Goal: Task Accomplishment & Management: Use online tool/utility

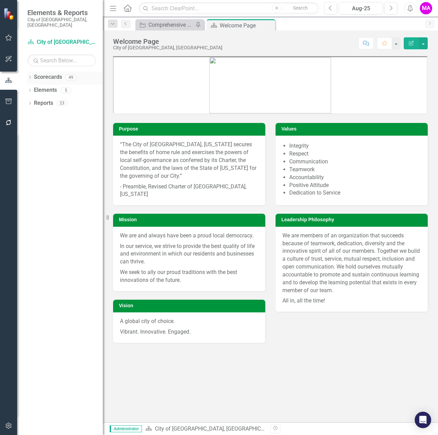
click at [31, 76] on icon "Dropdown" at bounding box center [29, 78] width 5 height 4
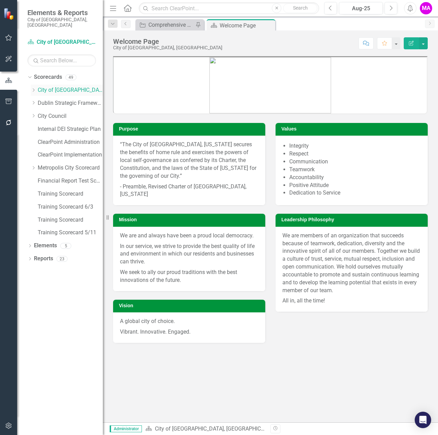
click at [31, 87] on div "Dropdown" at bounding box center [33, 90] width 5 height 6
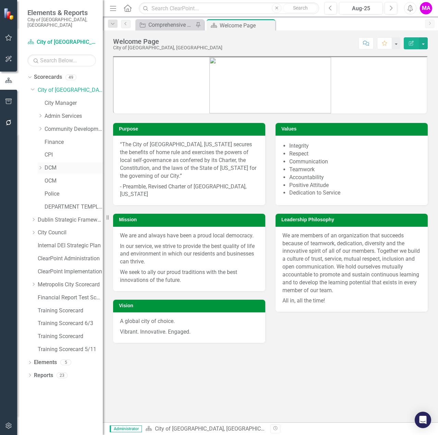
click at [41, 166] on icon "Dropdown" at bounding box center [40, 168] width 5 height 4
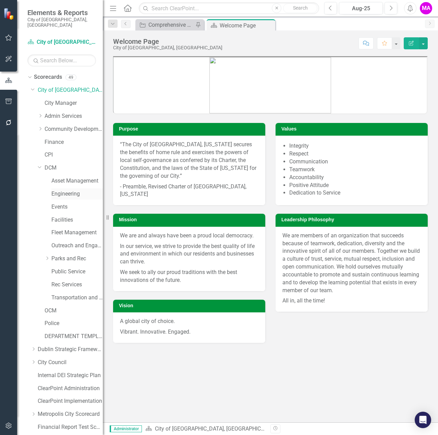
click at [69, 190] on link "Engineering" at bounding box center [76, 194] width 51 height 8
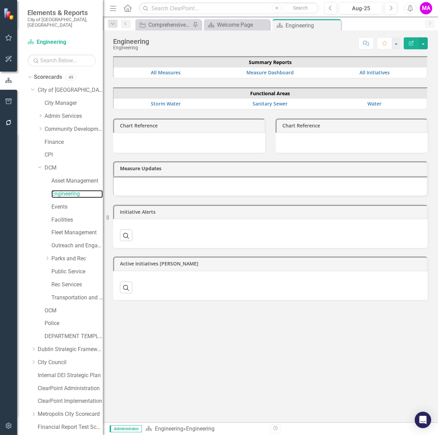
scroll to position [72, 0]
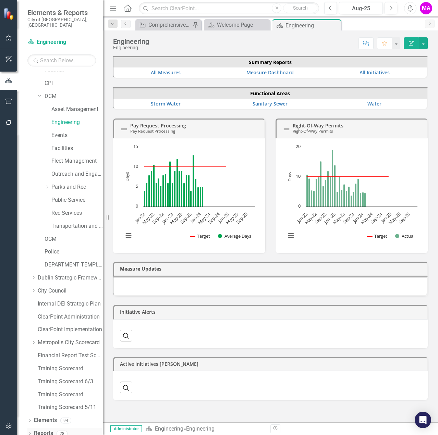
click at [40, 430] on link "Reports" at bounding box center [43, 434] width 19 height 8
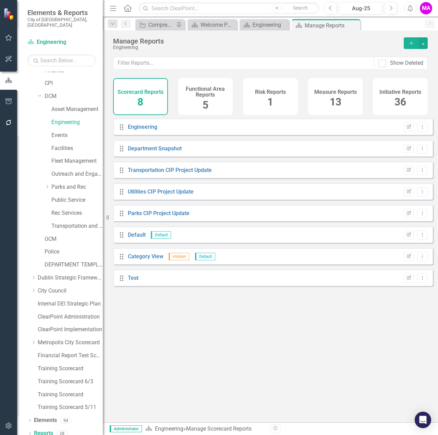
click at [399, 100] on span "36" at bounding box center [401, 102] width 12 height 12
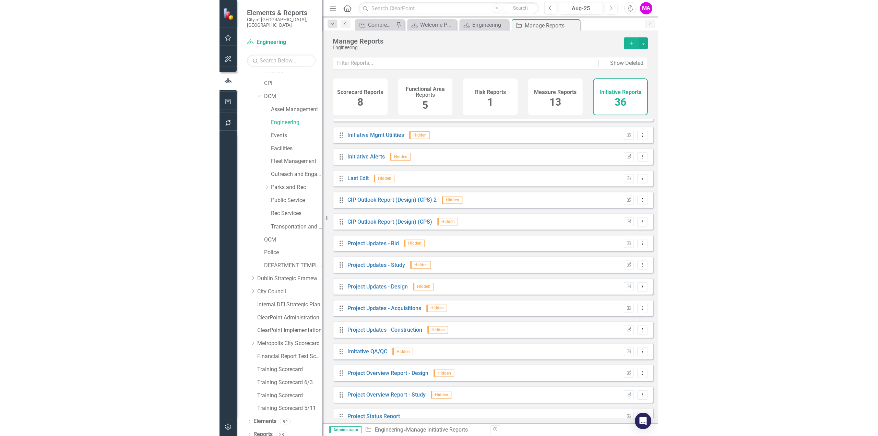
scroll to position [478, 0]
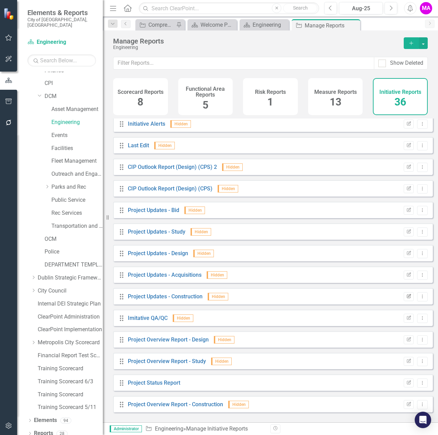
click at [406, 299] on icon "Edit Report" at bounding box center [408, 297] width 5 height 4
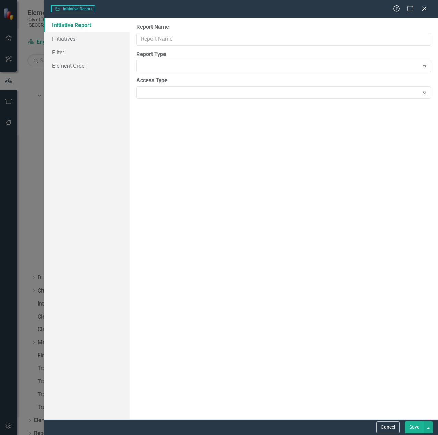
type input "Project Updates - Construction"
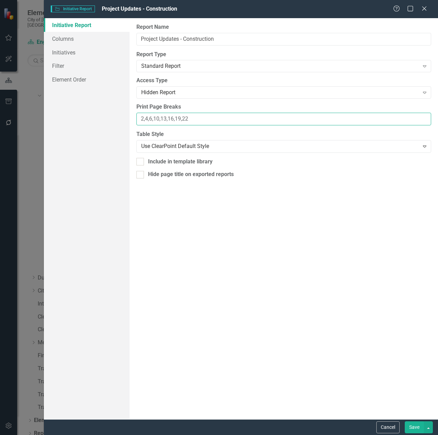
click at [180, 120] on input "2,4,6,10,13,16,19,22" at bounding box center [283, 119] width 295 height 13
type input "2,4,6,10,13,16,18,20,22"
click at [413, 433] on button "Save" at bounding box center [414, 428] width 19 height 12
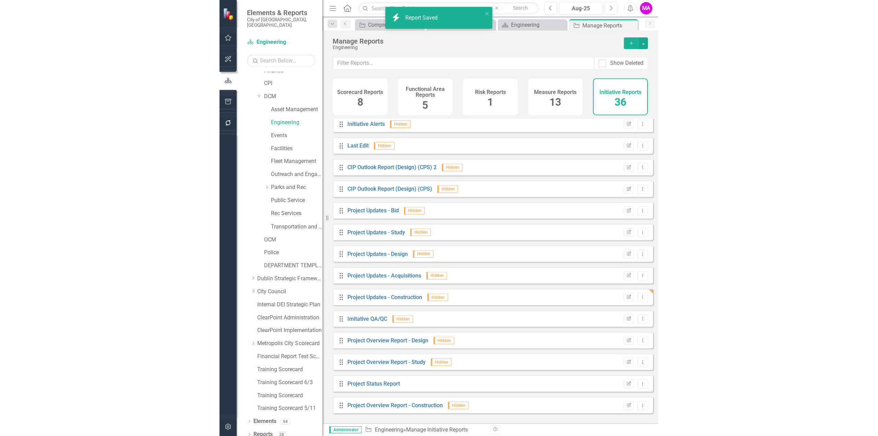
scroll to position [478, 0]
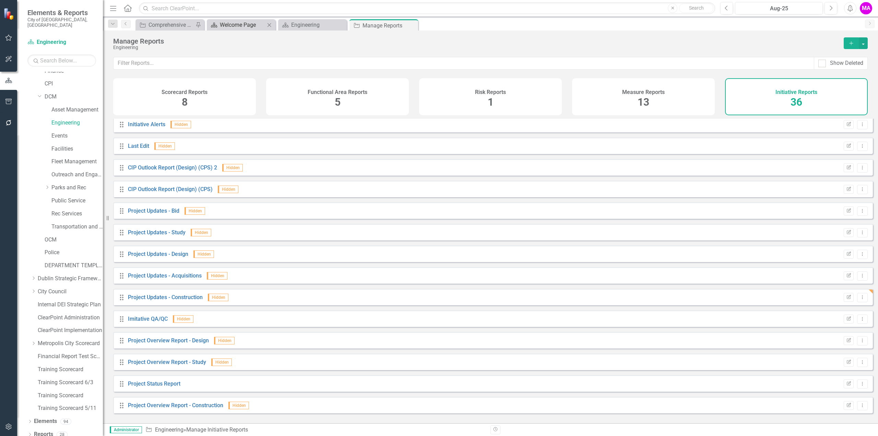
click at [251, 24] on div "Welcome Page" at bounding box center [242, 25] width 45 height 9
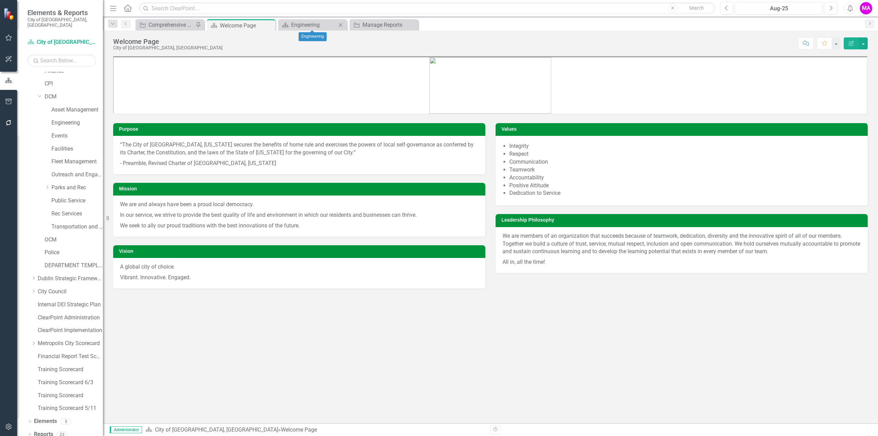
click at [340, 25] on icon "Close" at bounding box center [340, 24] width 7 height 5
click at [0, 0] on icon "Close" at bounding box center [0, 0] width 0 height 0
click at [10, 98] on button "button" at bounding box center [8, 102] width 15 height 14
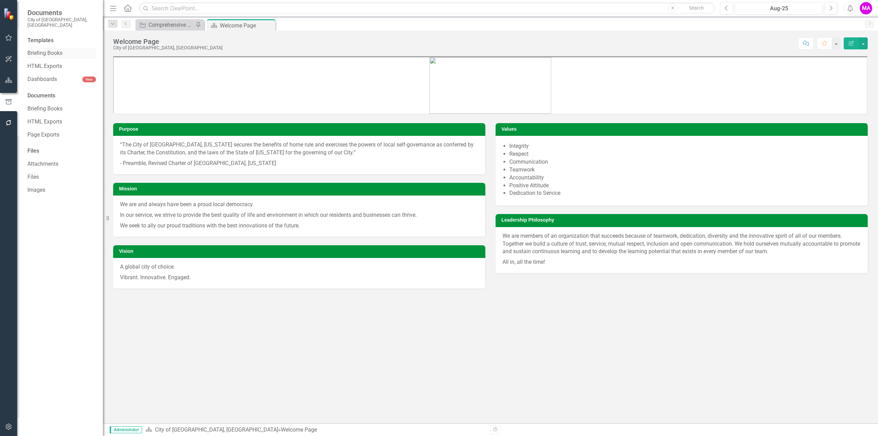
click at [53, 49] on link "Briefing Books" at bounding box center [61, 53] width 69 height 8
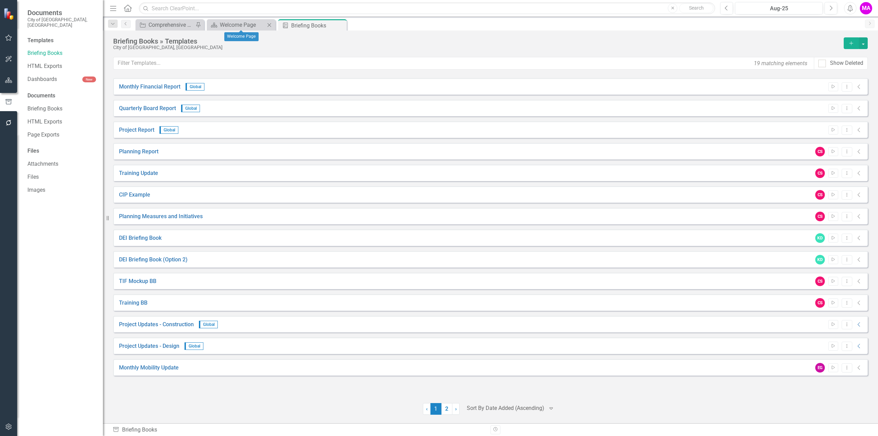
click at [270, 26] on icon at bounding box center [269, 25] width 4 height 4
click at [438, 324] on icon "Start" at bounding box center [832, 324] width 5 height 4
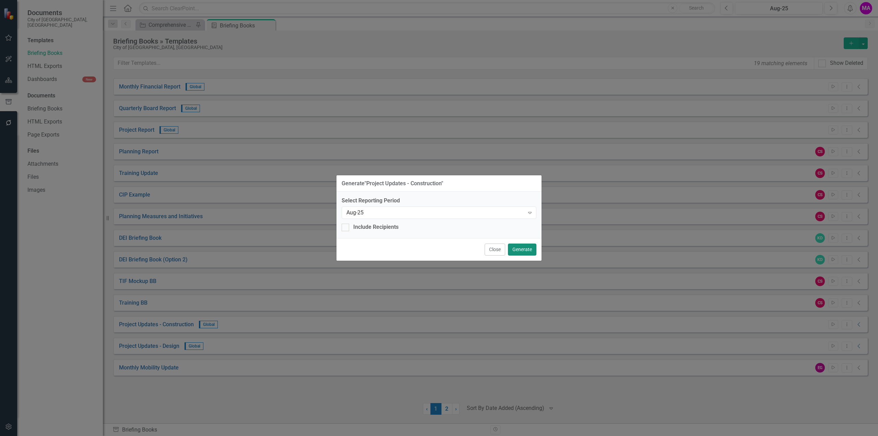
click at [438, 252] on button "Generate" at bounding box center [522, 249] width 28 height 12
